Goal: Check status

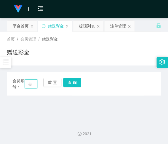
click at [33, 88] on input "text" at bounding box center [31, 83] width 13 height 9
paste input "Tcleong90"
type input "Tcleong90"
click at [75, 80] on button "查 询" at bounding box center [72, 82] width 18 height 9
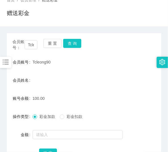
scroll to position [39, 0]
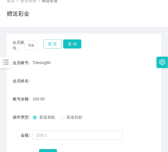
click at [53, 43] on button "重 置" at bounding box center [52, 43] width 18 height 9
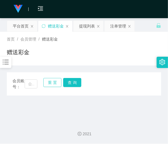
scroll to position [0, 0]
click at [27, 86] on input "text" at bounding box center [31, 83] width 13 height 9
paste input "60175284197"
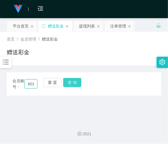
scroll to position [0, 18]
type input "60175284197"
click at [70, 83] on button "查 询" at bounding box center [72, 82] width 18 height 9
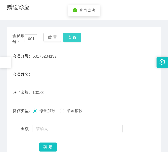
scroll to position [46, 0]
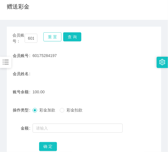
click at [55, 37] on button "重 置" at bounding box center [52, 36] width 18 height 9
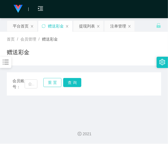
scroll to position [0, 0]
drag, startPoint x: 33, startPoint y: 83, endPoint x: 38, endPoint y: 83, distance: 4.8
click at [33, 83] on input "text" at bounding box center [31, 83] width 13 height 9
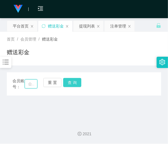
paste input "limwk"
type input "limwk"
click at [75, 84] on button "查 询" at bounding box center [72, 82] width 18 height 9
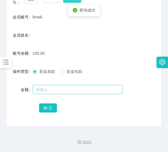
scroll to position [84, 0]
